Goal: Information Seeking & Learning: Learn about a topic

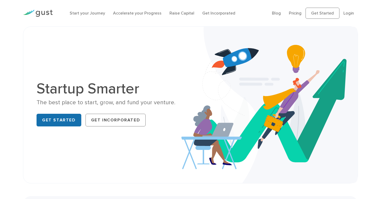
click at [71, 121] on link "Get Started" at bounding box center [59, 120] width 45 height 13
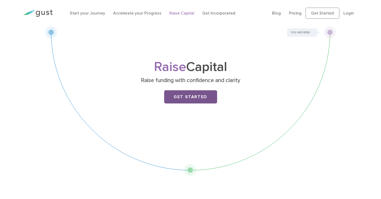
click at [180, 97] on link "Get Started" at bounding box center [190, 96] width 53 height 13
click at [295, 14] on link "Pricing" at bounding box center [295, 13] width 13 height 5
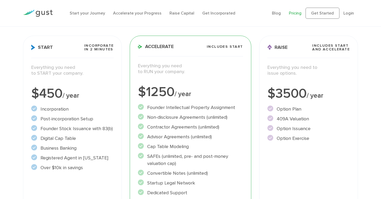
scroll to position [66, 0]
drag, startPoint x: 276, startPoint y: 119, endPoint x: 312, endPoint y: 116, distance: 35.3
click at [312, 116] on li "409A Valuation" at bounding box center [308, 118] width 82 height 7
copy li "409A Valuation"
